Goal: Check status

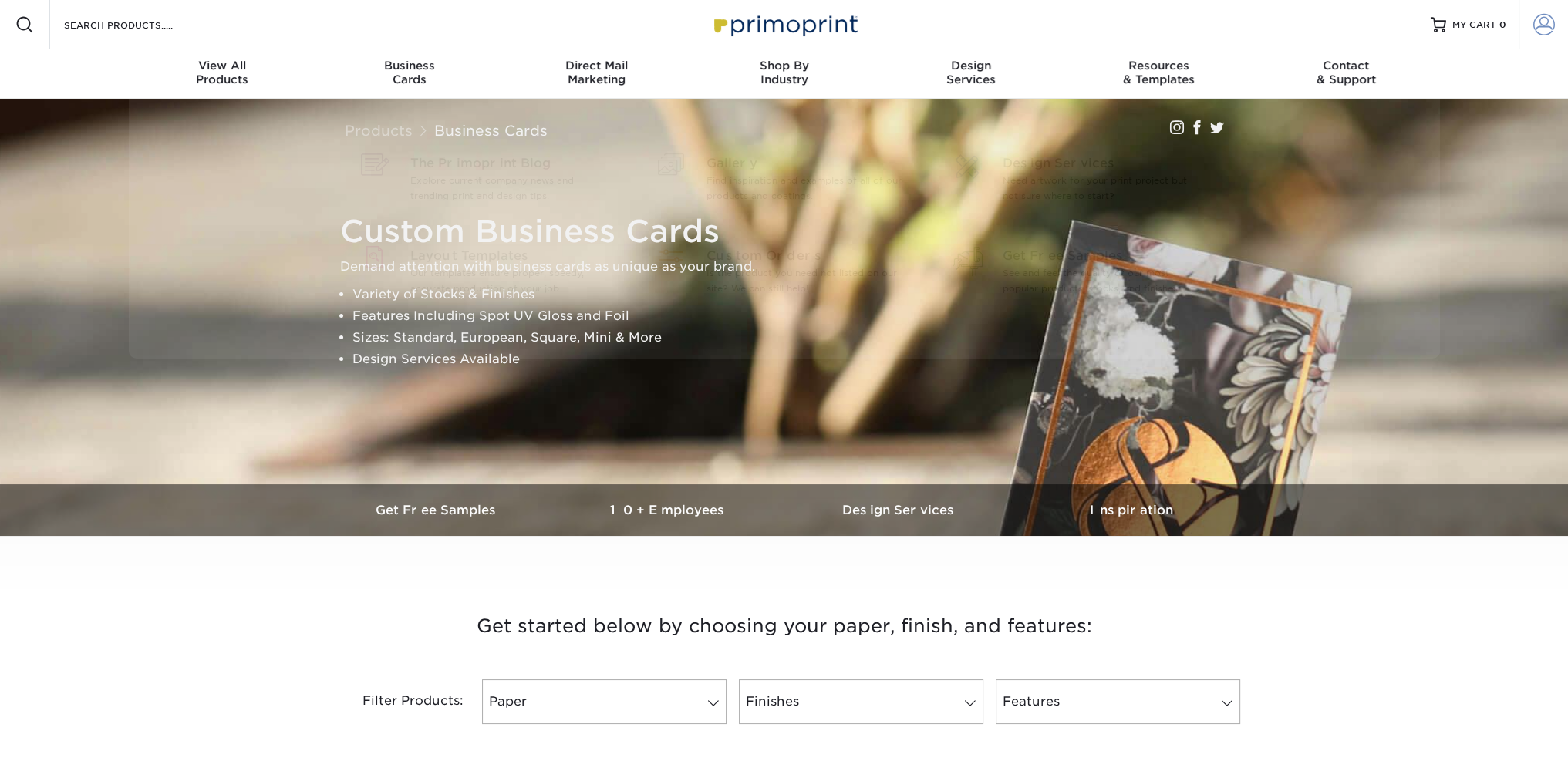
click at [1547, 23] on span at bounding box center [1543, 24] width 21 height 21
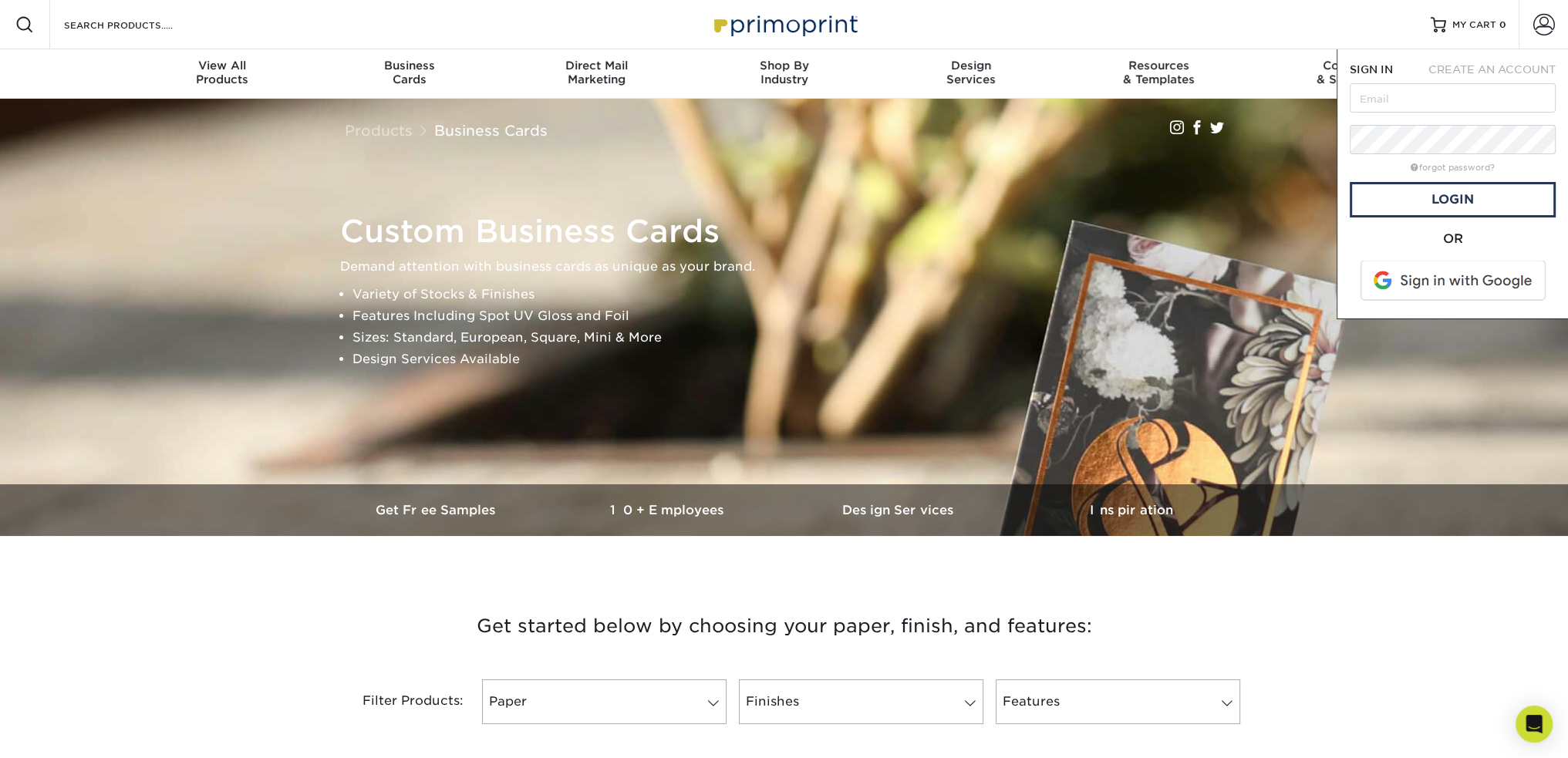
click at [1465, 289] on span at bounding box center [1454, 281] width 196 height 41
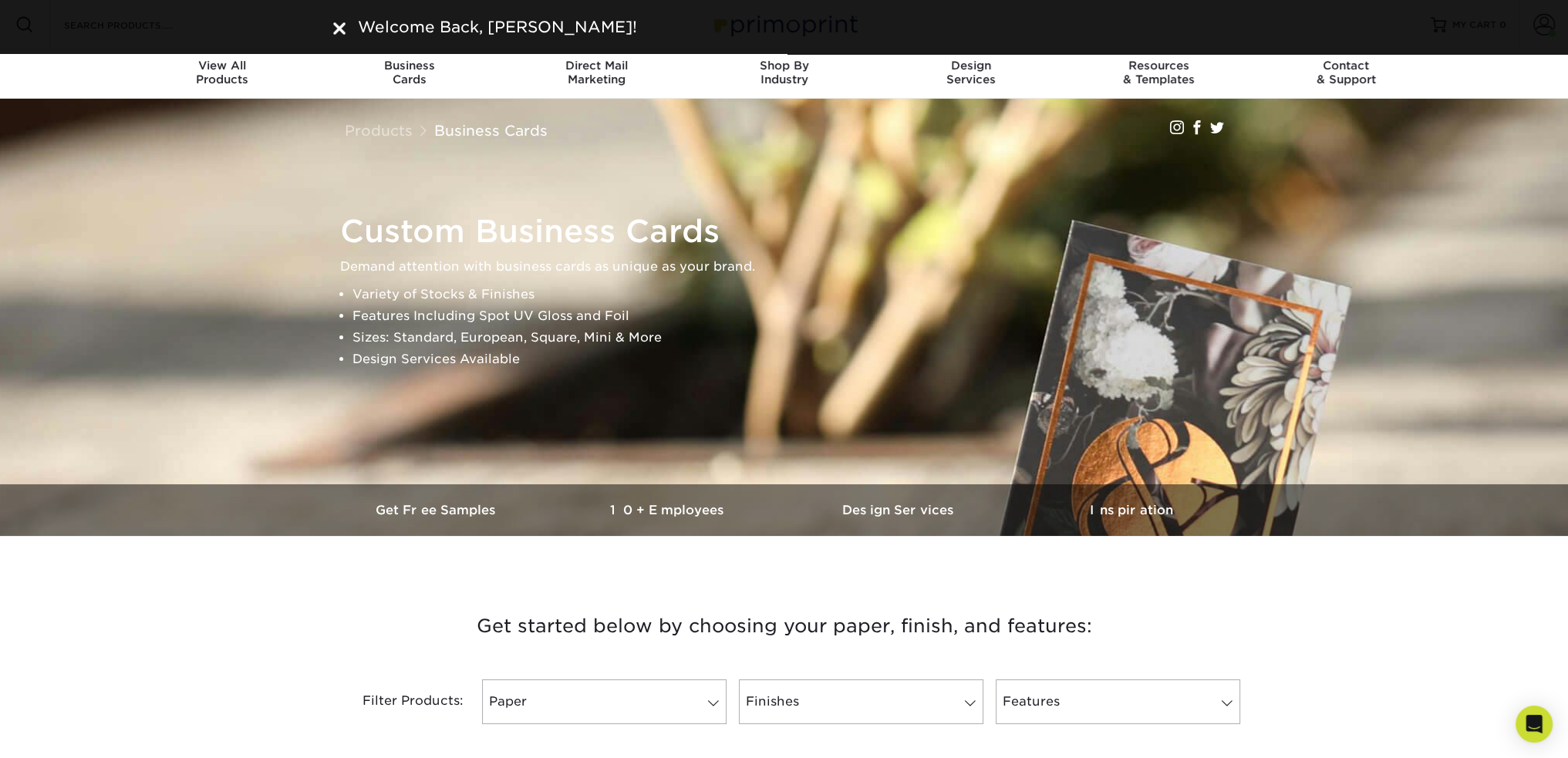
click at [339, 22] on img at bounding box center [339, 28] width 12 height 12
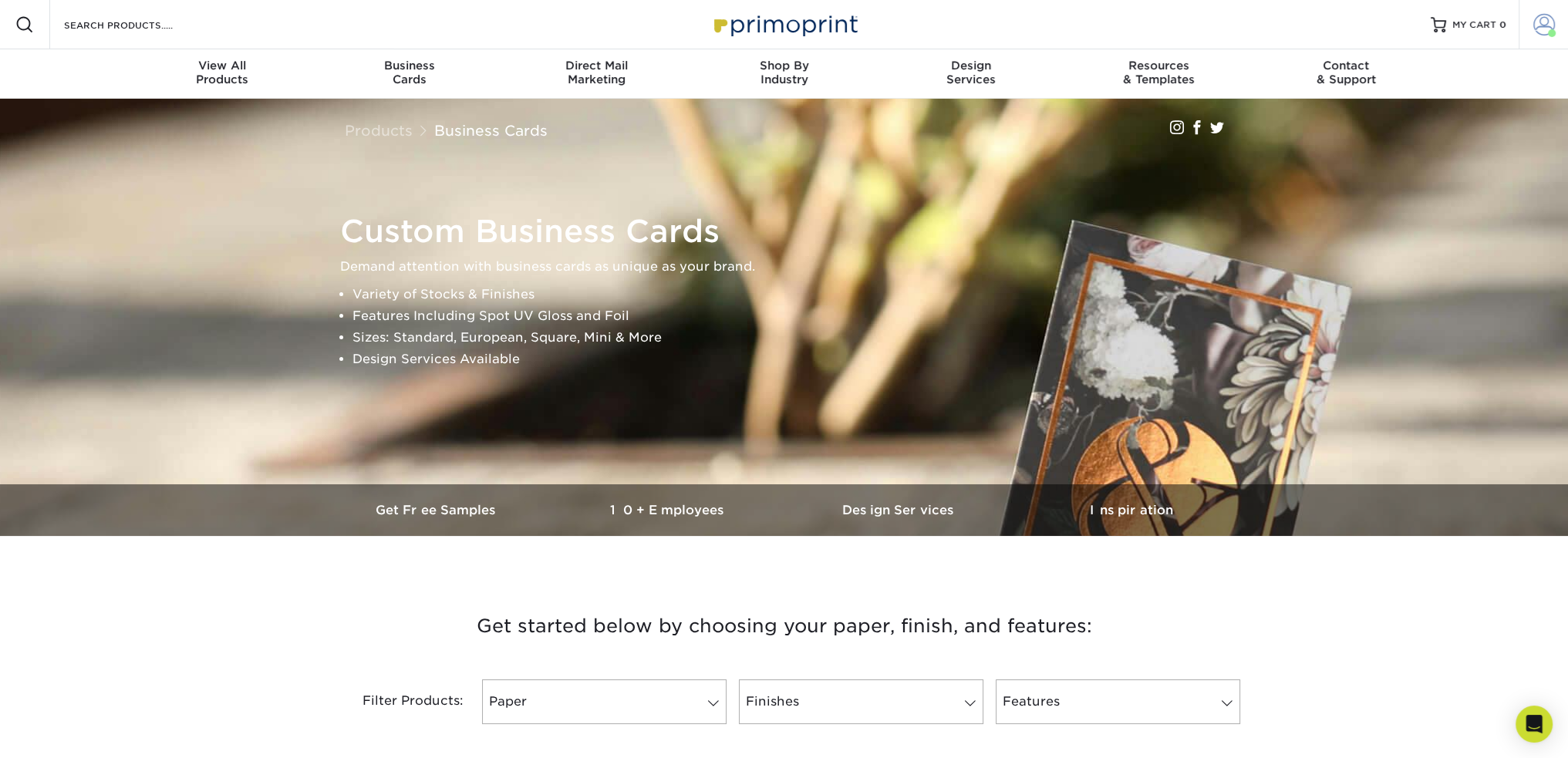
click at [1535, 33] on span at bounding box center [1543, 24] width 21 height 21
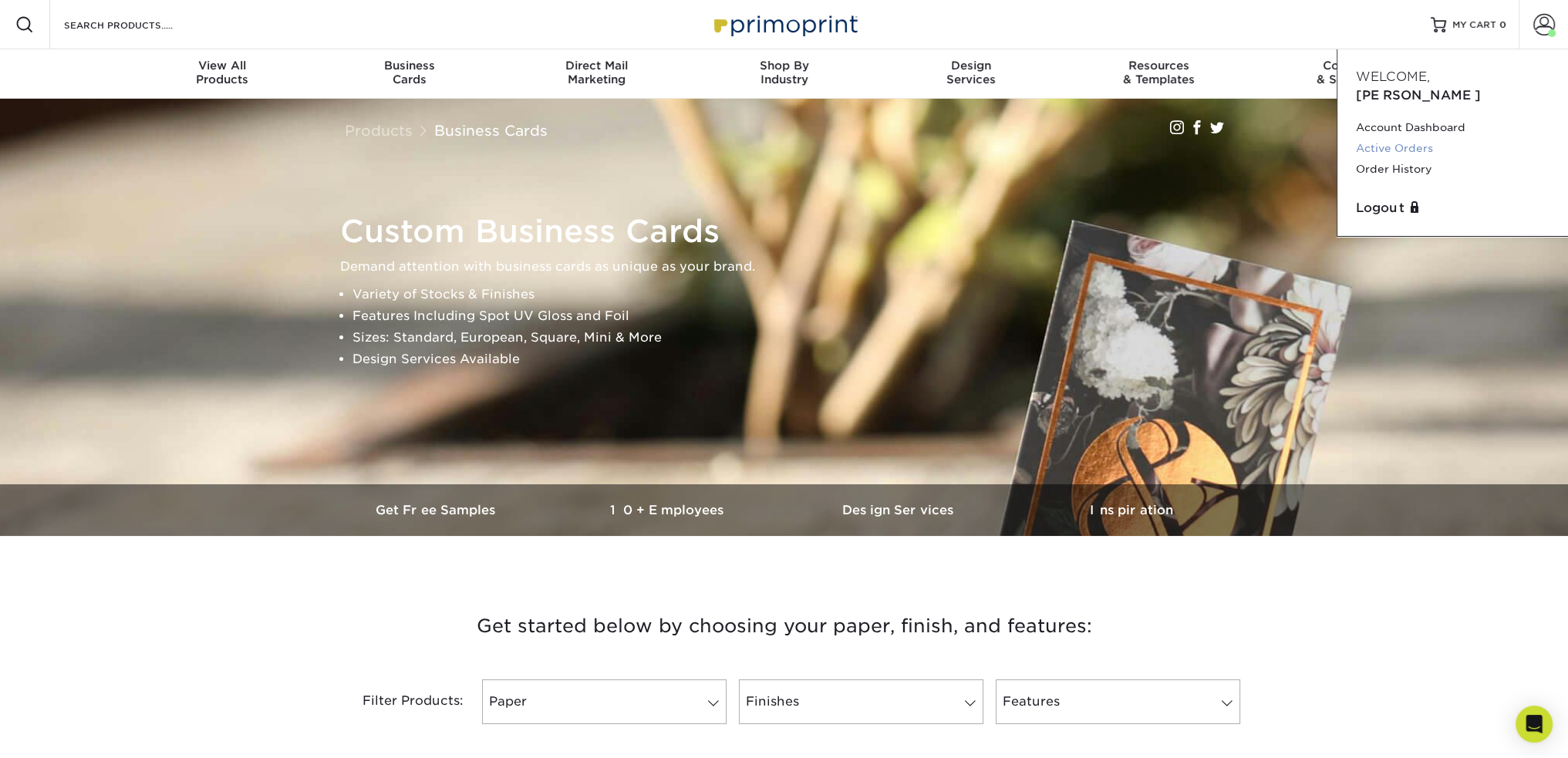
click at [1414, 138] on link "Active Orders" at bounding box center [1453, 148] width 193 height 21
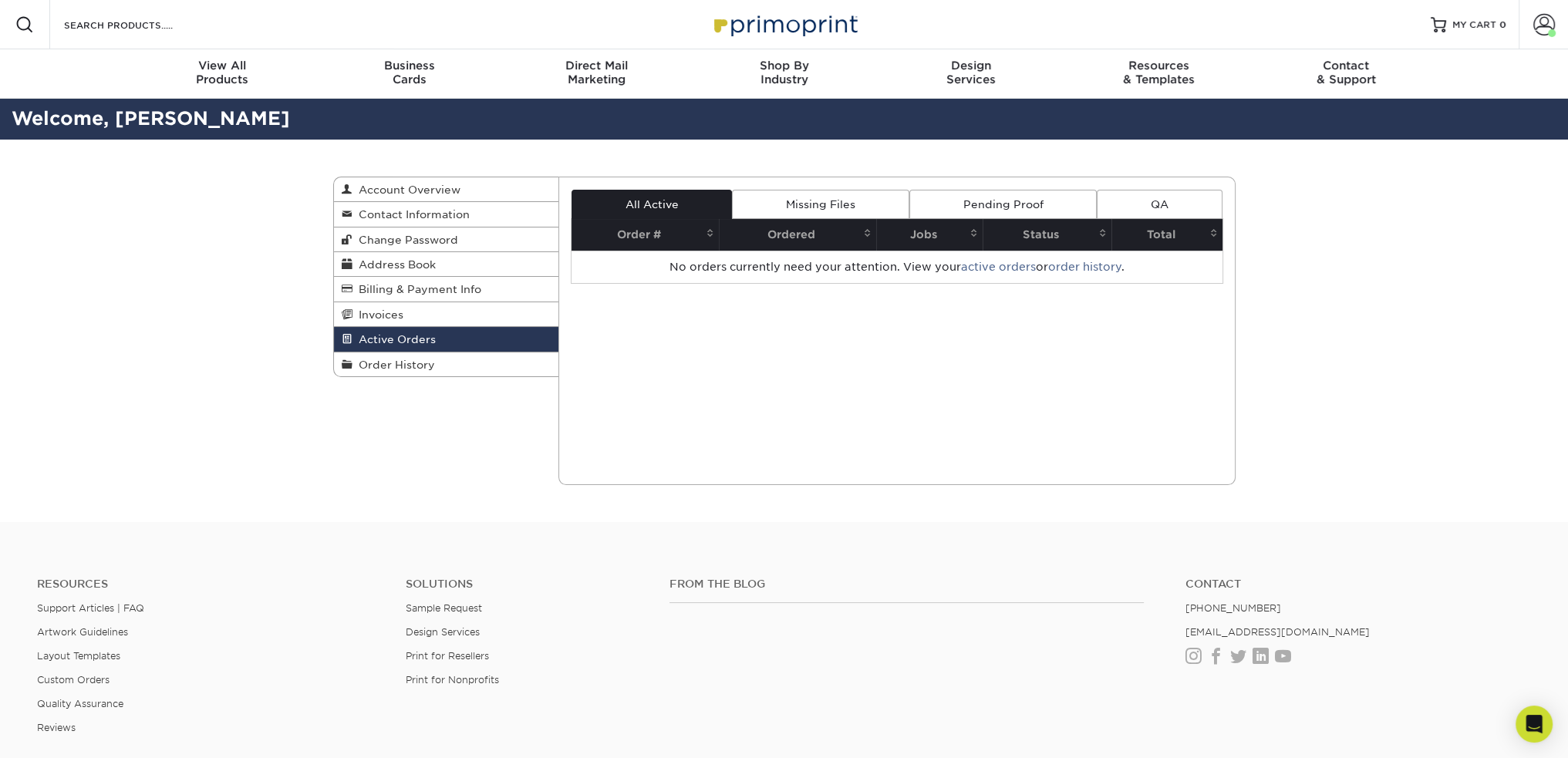
drag, startPoint x: 793, startPoint y: 203, endPoint x: 1109, endPoint y: 202, distance: 316.0
click at [794, 203] on link "Missing Files" at bounding box center [821, 204] width 177 height 29
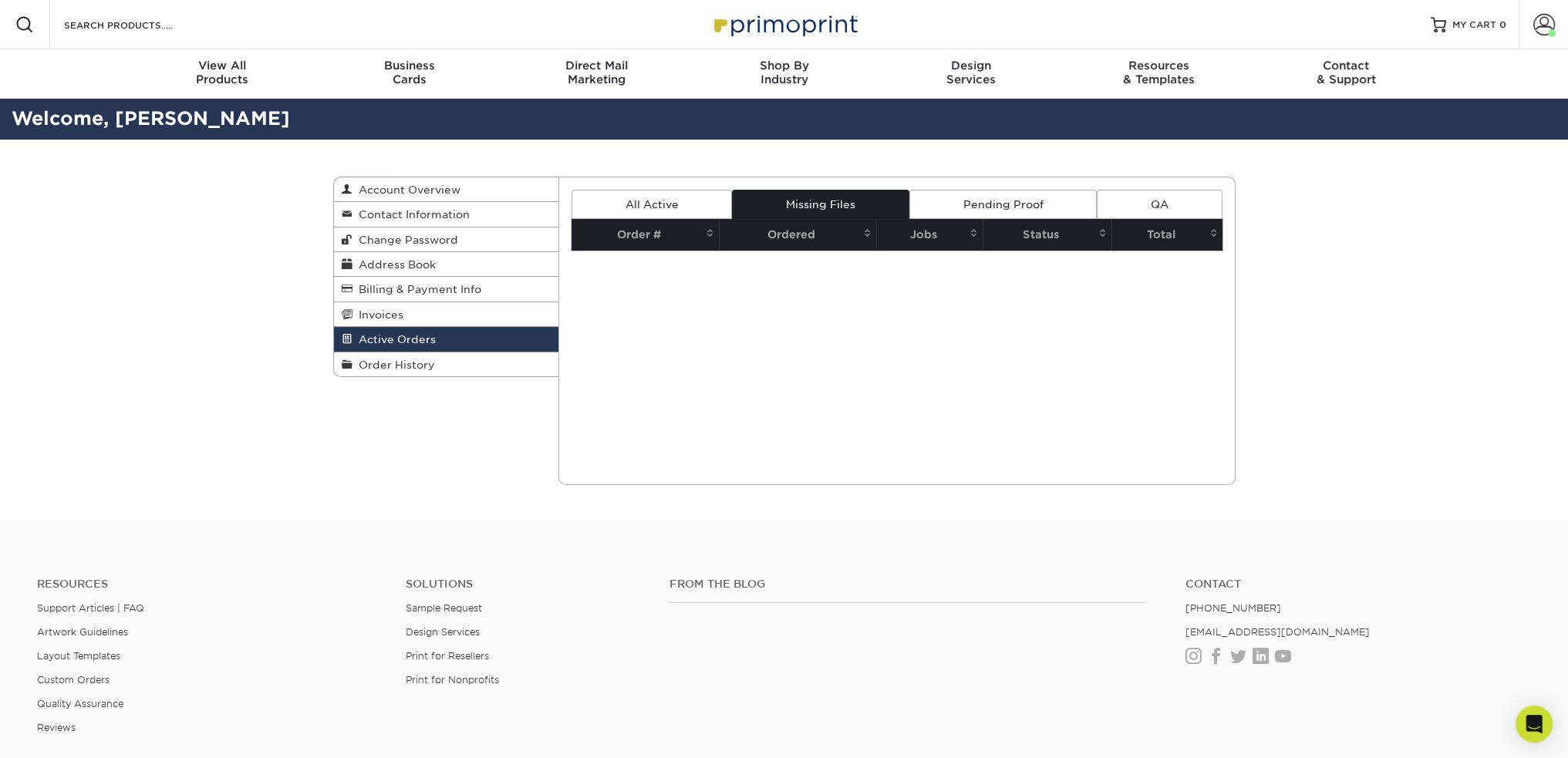
drag, startPoint x: 1206, startPoint y: 207, endPoint x: 1188, endPoint y: 208, distance: 18.0
click at [1206, 207] on link "QA" at bounding box center [1160, 204] width 125 height 29
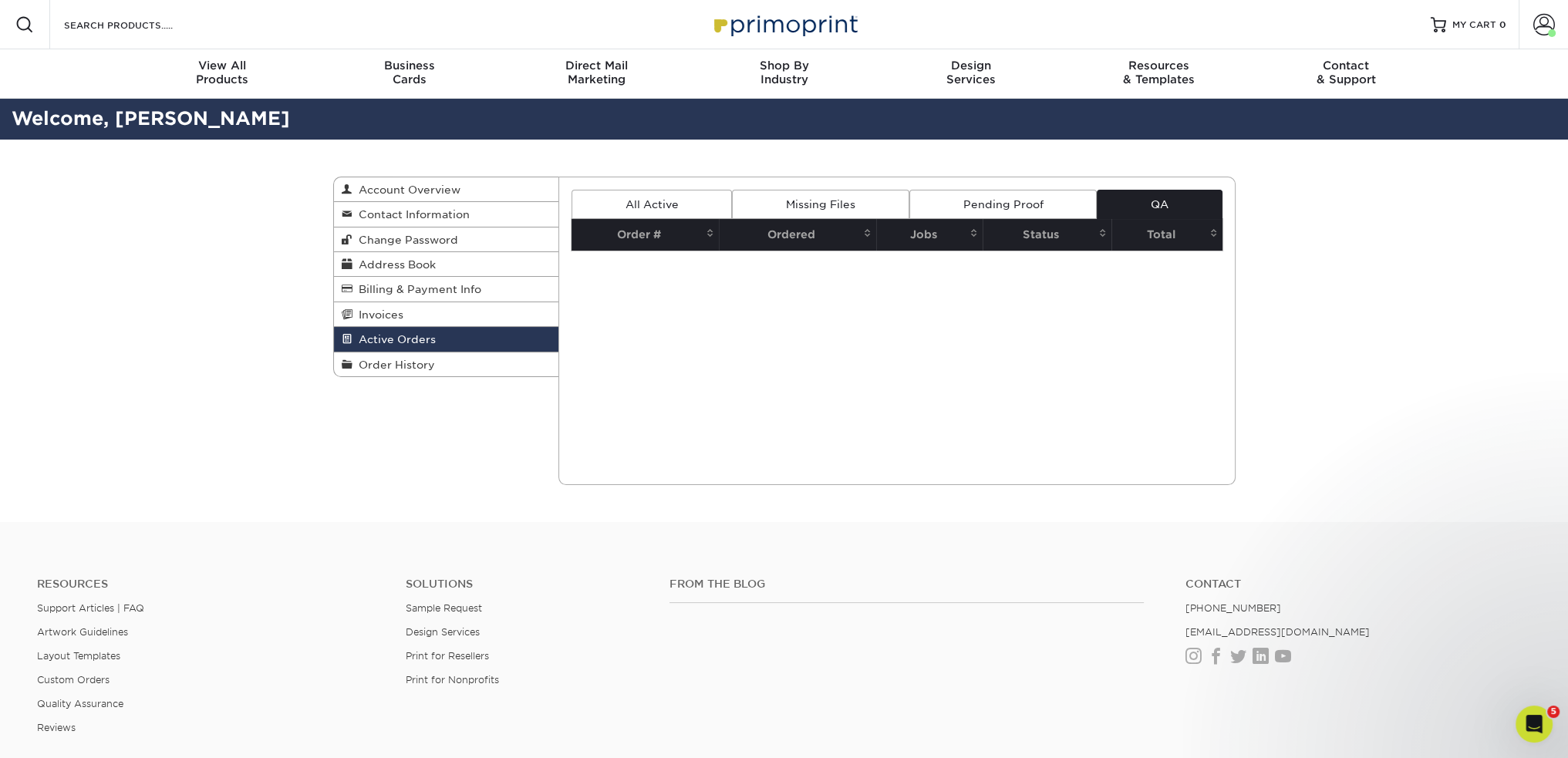
click at [423, 385] on div "Active Orders Account Overview Contact Information Change Password Address Book…" at bounding box center [784, 331] width 926 height 382
click at [422, 363] on span "Order History" at bounding box center [394, 364] width 83 height 12
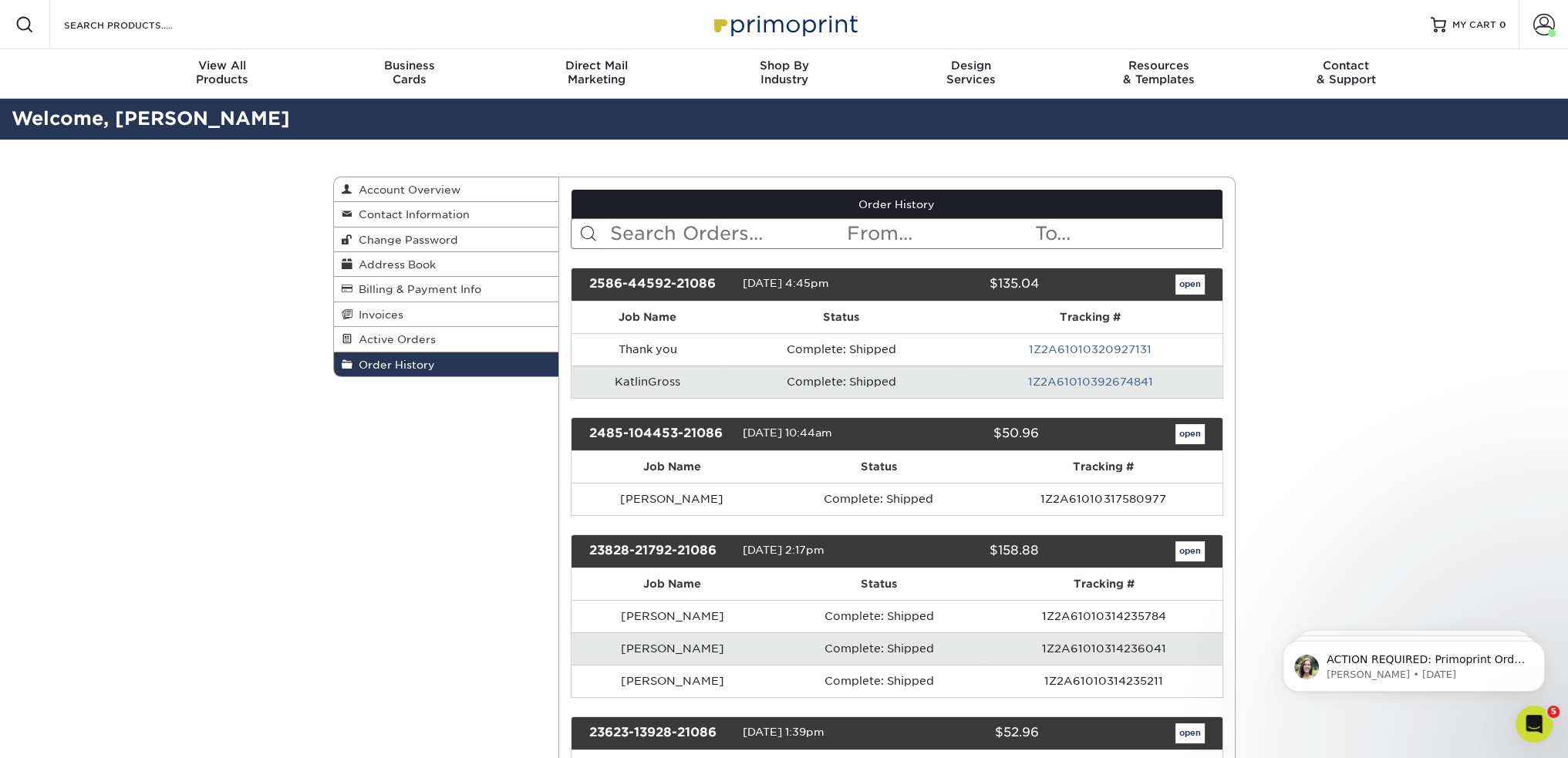
click at [1122, 344] on link "1Z2A61010320927131" at bounding box center [1090, 349] width 123 height 12
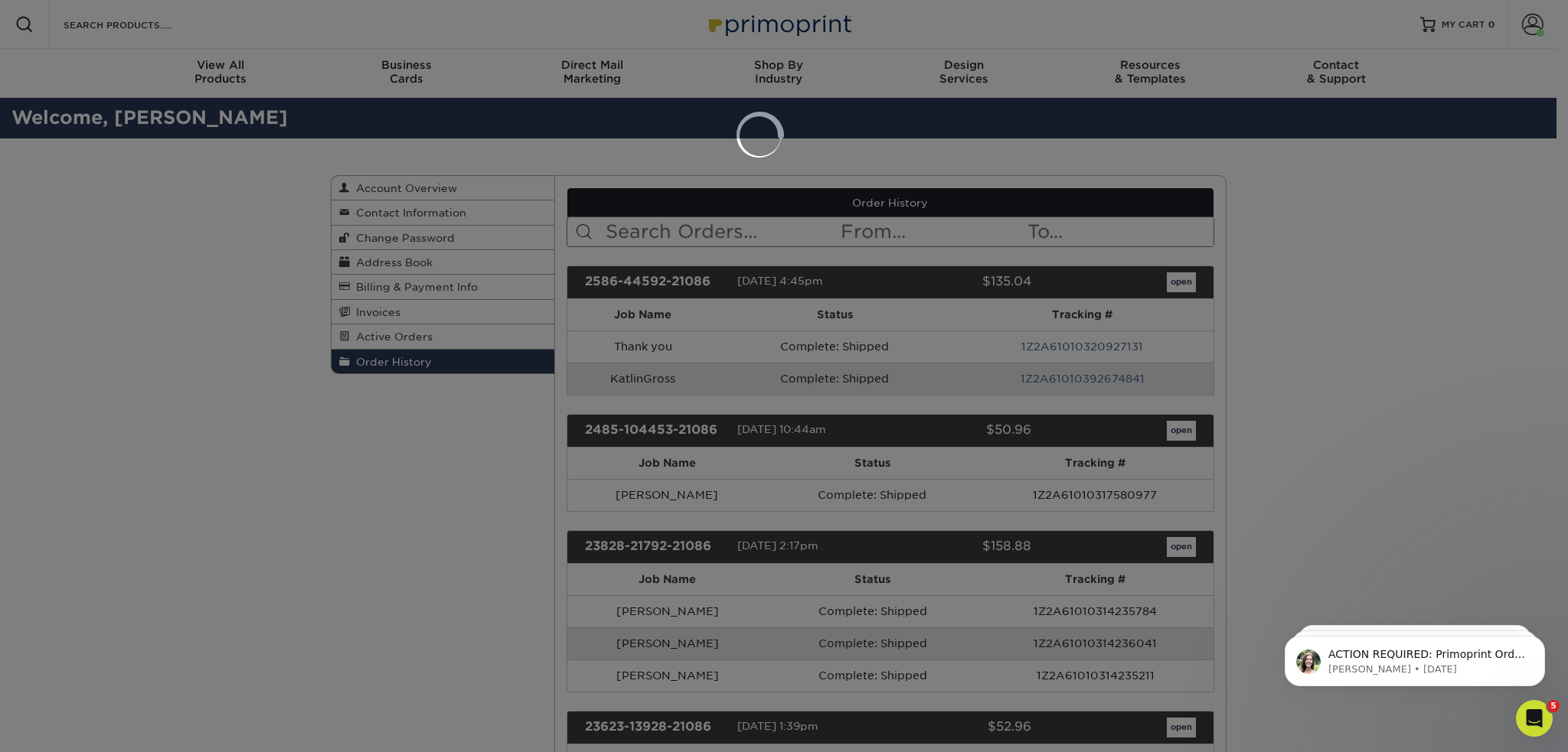
click at [862, 457] on div at bounding box center [784, 376] width 1568 height 752
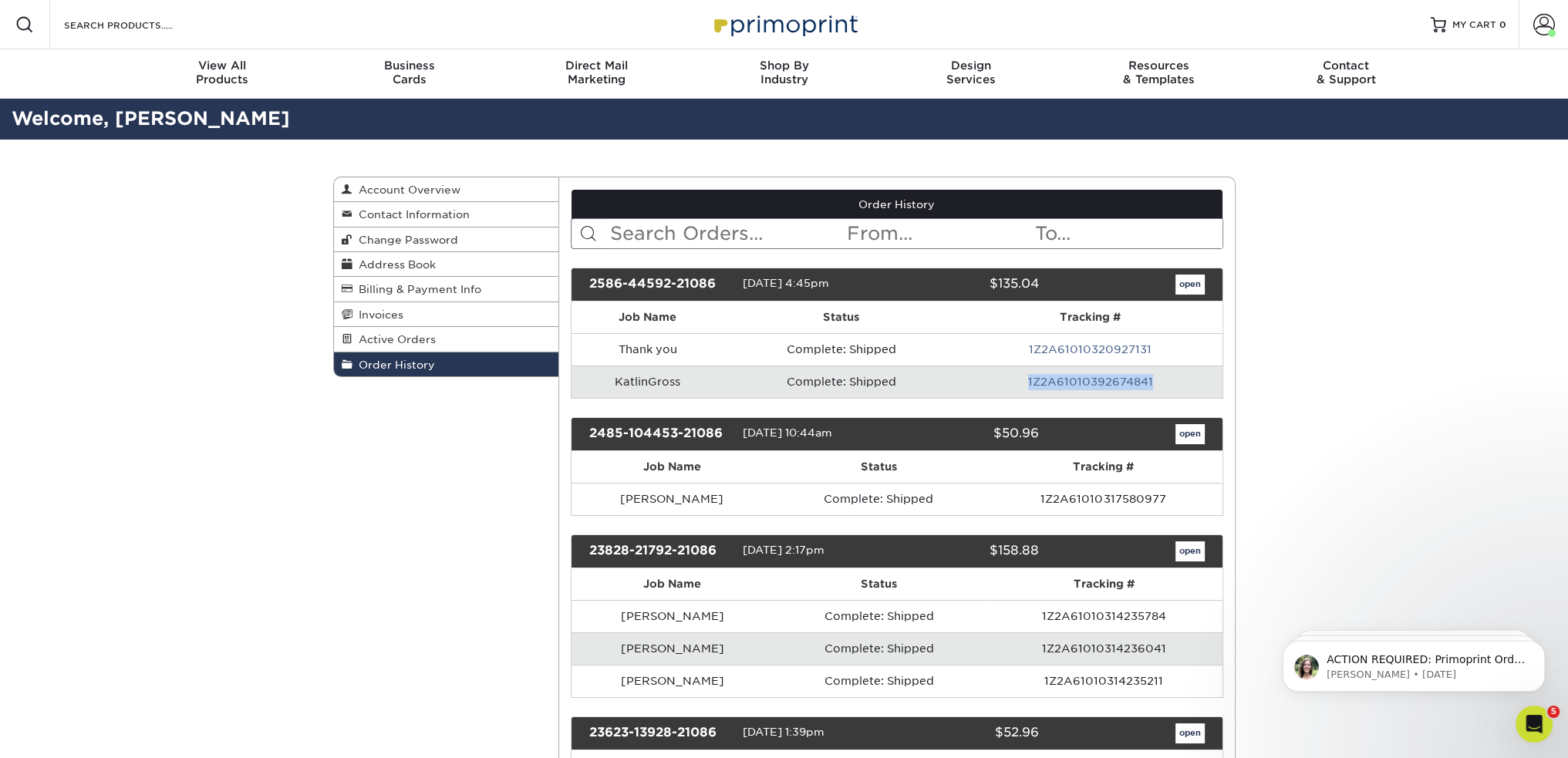
drag, startPoint x: 1162, startPoint y: 372, endPoint x: 959, endPoint y: 388, distance: 203.6
click at [959, 388] on tr "KatlinGross Complete: Shipped 1Z2A61010392674841" at bounding box center [896, 381] width 651 height 32
copy tr "1Z2A61010392674841"
